Goal: Book appointment/travel/reservation

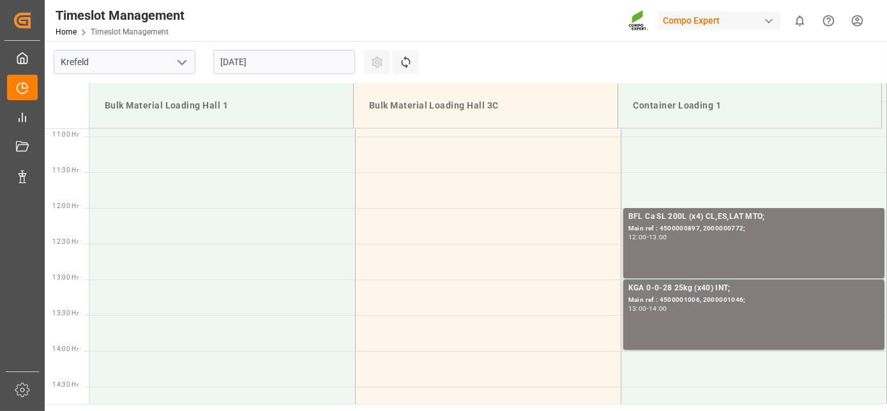
scroll to position [713, 0]
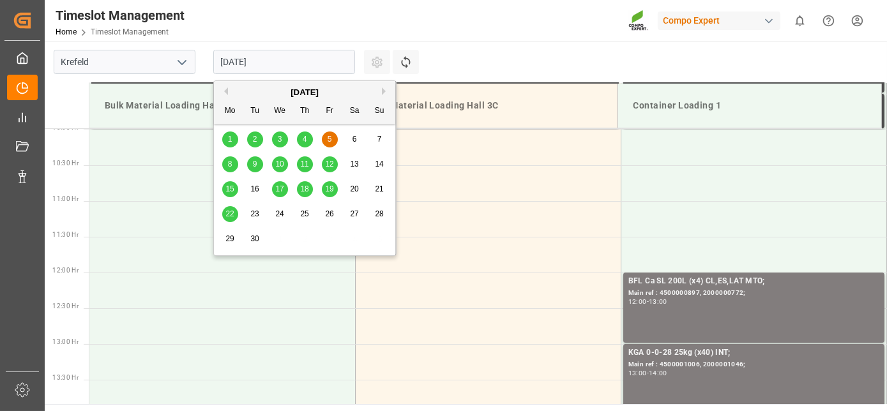
click at [291, 67] on input "[DATE]" at bounding box center [284, 62] width 142 height 24
click at [225, 91] on button "Previous Month" at bounding box center [224, 91] width 8 height 8
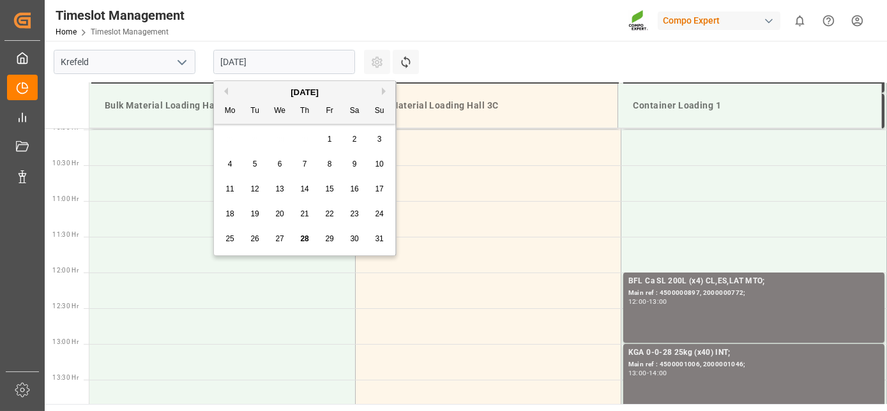
click at [303, 240] on span "28" at bounding box center [304, 238] width 8 height 9
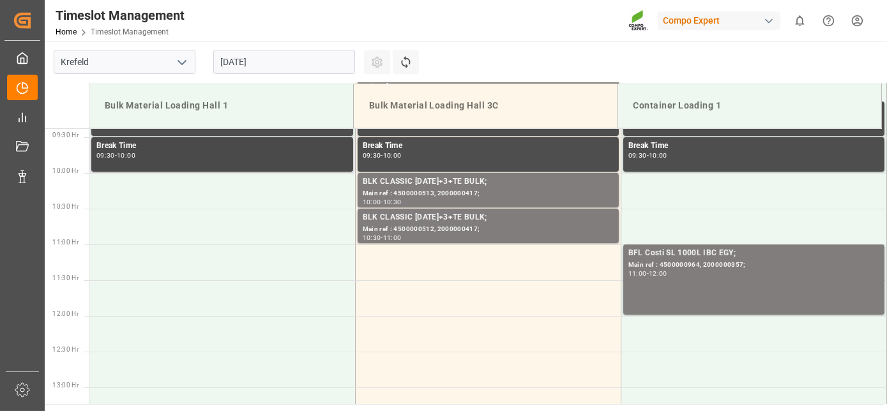
drag, startPoint x: 294, startPoint y: 259, endPoint x: 279, endPoint y: 178, distance: 82.5
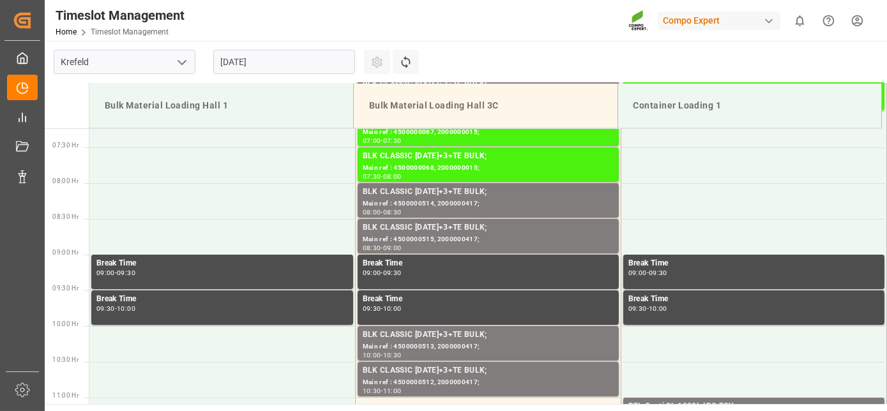
drag, startPoint x: 269, startPoint y: 162, endPoint x: 262, endPoint y: 127, distance: 35.1
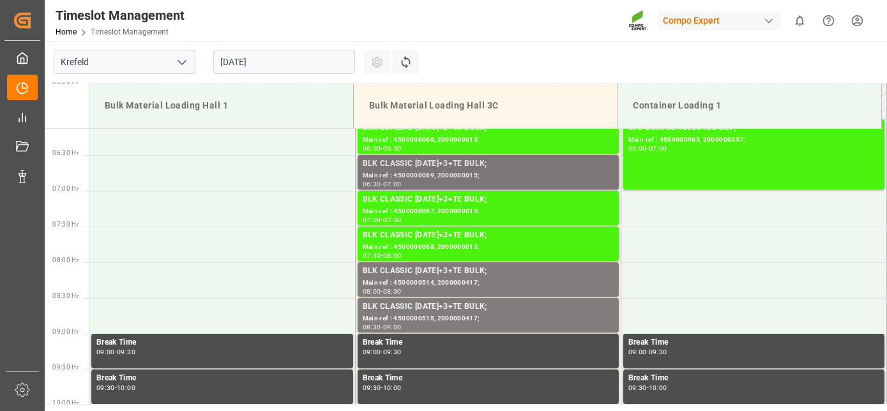
drag, startPoint x: 366, startPoint y: 250, endPoint x: 356, endPoint y: 178, distance: 72.2
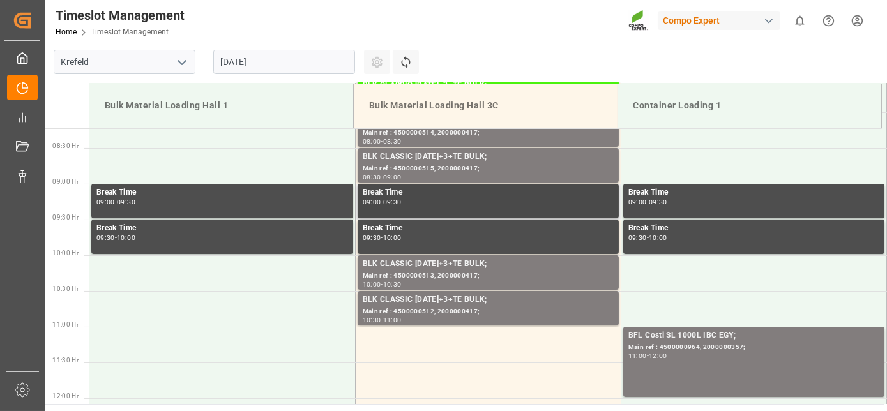
drag, startPoint x: 425, startPoint y: 215, endPoint x: 418, endPoint y: 269, distance: 55.5
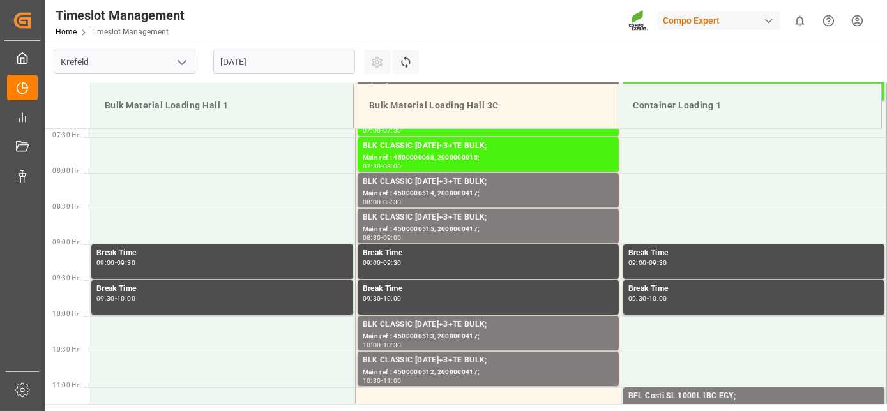
drag, startPoint x: 361, startPoint y: 294, endPoint x: 319, endPoint y: 173, distance: 127.8
